Goal: Task Accomplishment & Management: Manage account settings

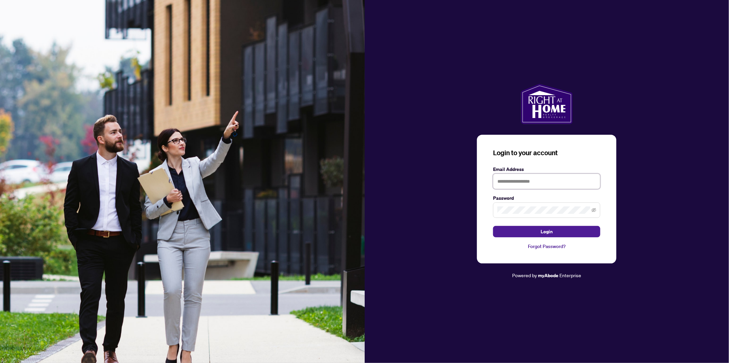
click at [531, 181] on input "text" at bounding box center [546, 181] width 107 height 15
type input "**********"
click at [528, 229] on button "Login" at bounding box center [546, 231] width 107 height 11
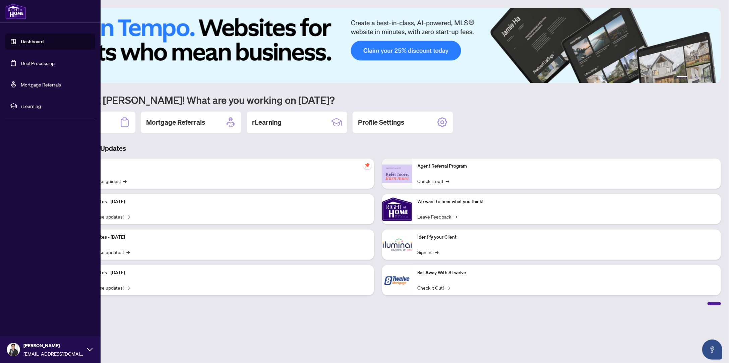
click at [21, 65] on link "Deal Processing" at bounding box center [38, 63] width 34 height 6
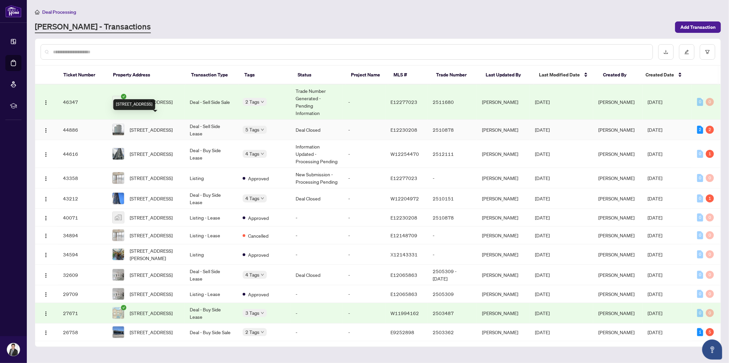
click at [155, 99] on div "[STREET_ADDRESS]" at bounding box center [134, 104] width 42 height 11
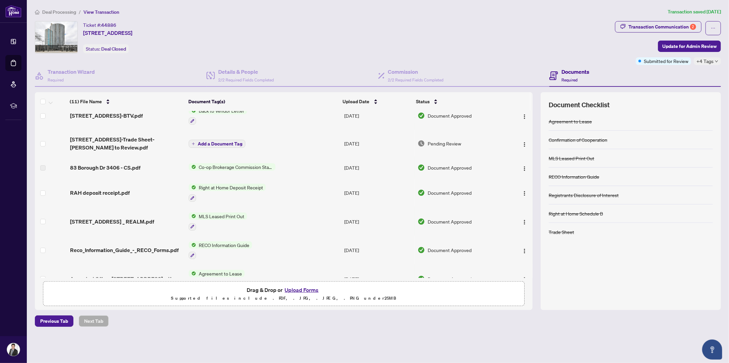
scroll to position [101, 0]
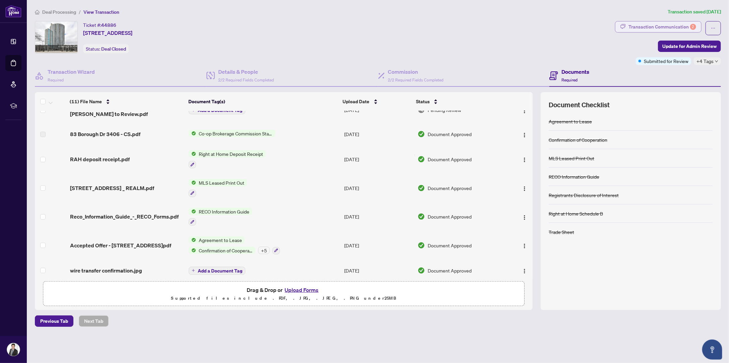
click at [658, 27] on div "Transaction Communication 2" at bounding box center [663, 26] width 68 height 11
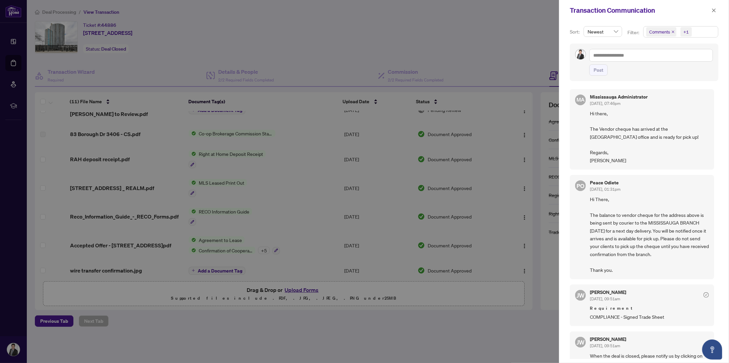
click at [535, 331] on div at bounding box center [364, 181] width 729 height 363
click at [711, 10] on button "button" at bounding box center [714, 10] width 9 height 8
